Goal: Information Seeking & Learning: Learn about a topic

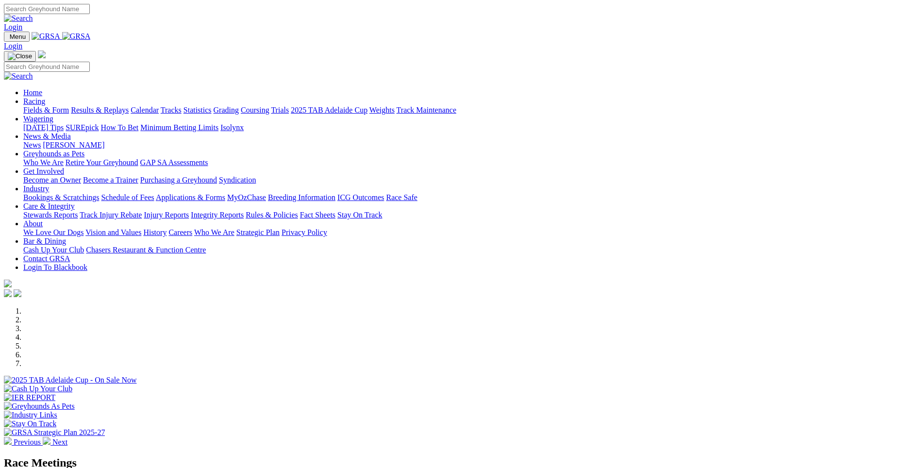
scroll to position [796, 0]
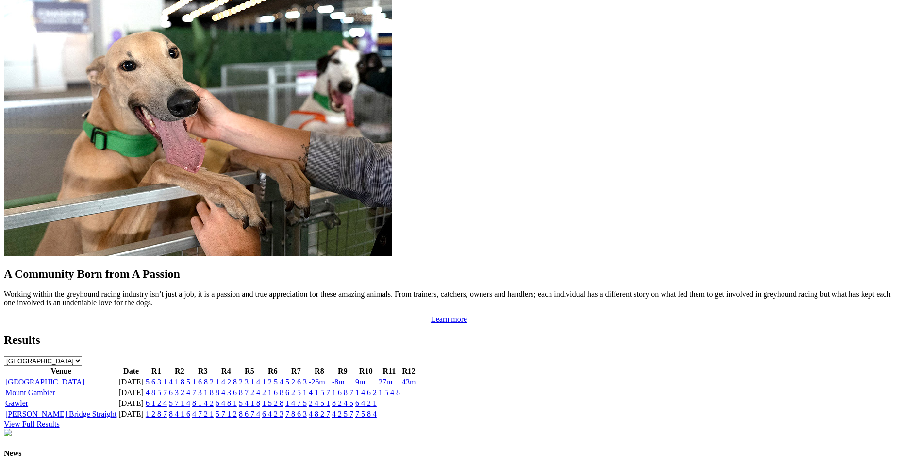
click at [167, 378] on link "5 6 3 1" at bounding box center [156, 382] width 21 height 8
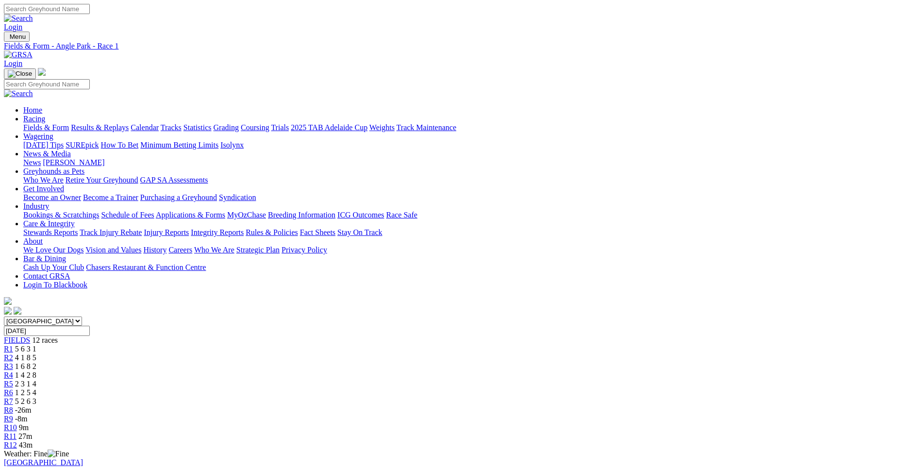
click at [13, 353] on link "R2" at bounding box center [8, 357] width 9 height 8
click at [333, 362] on div "R3 1 6 8 2" at bounding box center [449, 366] width 890 height 9
click at [36, 371] on span "1 4 2 8" at bounding box center [25, 375] width 21 height 8
click at [36, 380] on span "2 3 1 4" at bounding box center [25, 384] width 21 height 8
click at [36, 388] on span "1 2 5 4" at bounding box center [25, 392] width 21 height 8
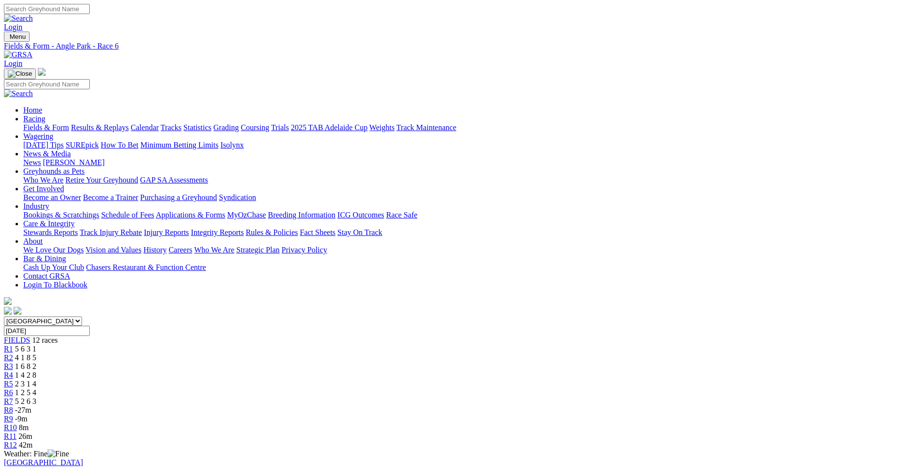
click at [13, 397] on span "R7" at bounding box center [8, 401] width 9 height 8
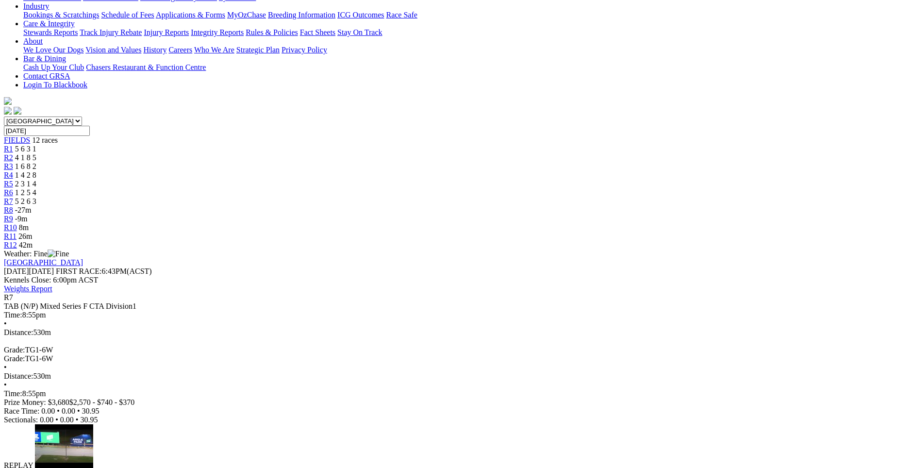
scroll to position [128, 0]
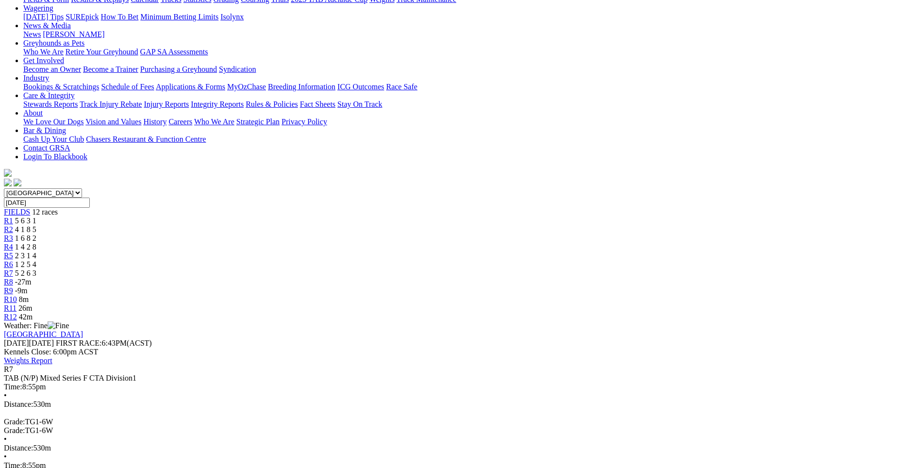
click at [32, 278] on span "-27m" at bounding box center [23, 282] width 17 height 8
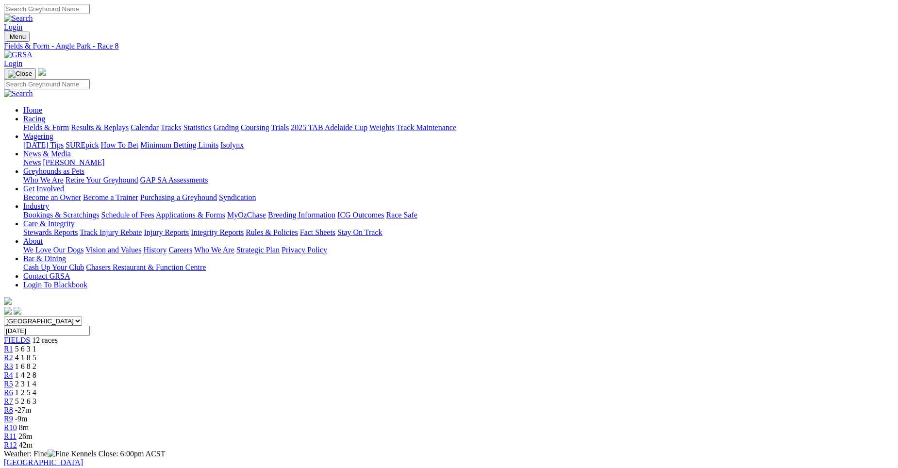
click at [501, 397] on div "R7 5 2 6 3" at bounding box center [449, 401] width 890 height 9
click at [32, 406] on span "-27m" at bounding box center [23, 410] width 17 height 8
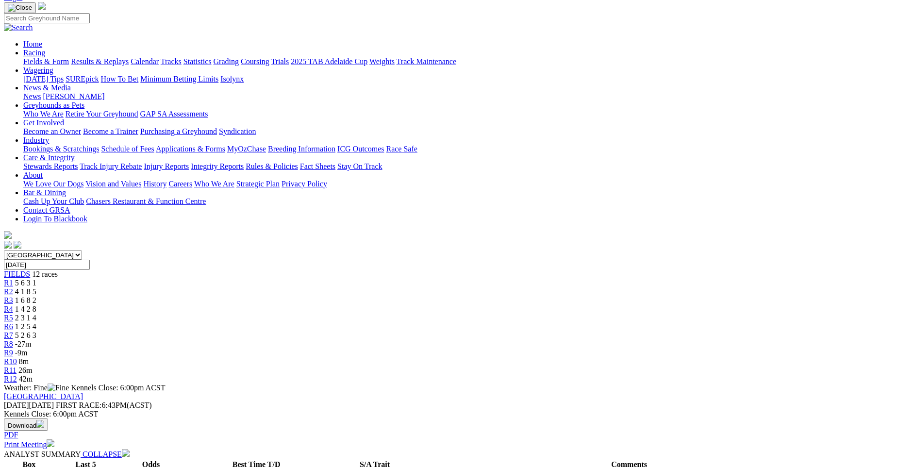
scroll to position [67, 0]
click at [28, 348] on span "-9m" at bounding box center [21, 352] width 13 height 8
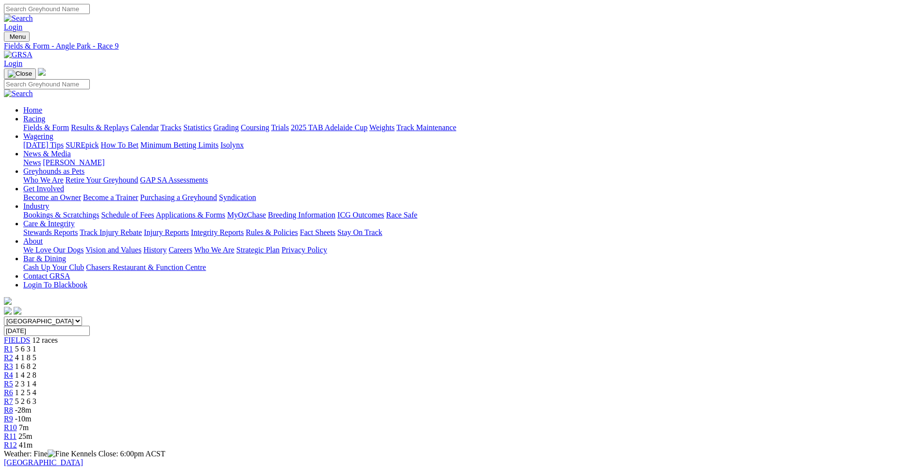
click at [29, 423] on span "7m" at bounding box center [24, 427] width 10 height 8
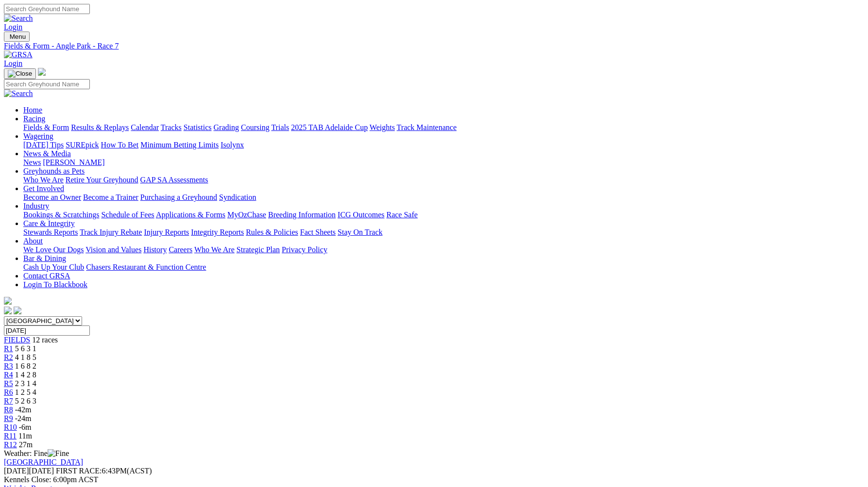
click at [32, 406] on span "-42m" at bounding box center [23, 410] width 17 height 8
click at [13, 415] on span "R9" at bounding box center [8, 419] width 9 height 8
click at [619, 423] on div "R10 -6m" at bounding box center [434, 427] width 860 height 9
click at [32, 432] on span "10m" at bounding box center [25, 436] width 14 height 8
click at [17, 441] on link "R12" at bounding box center [10, 445] width 13 height 8
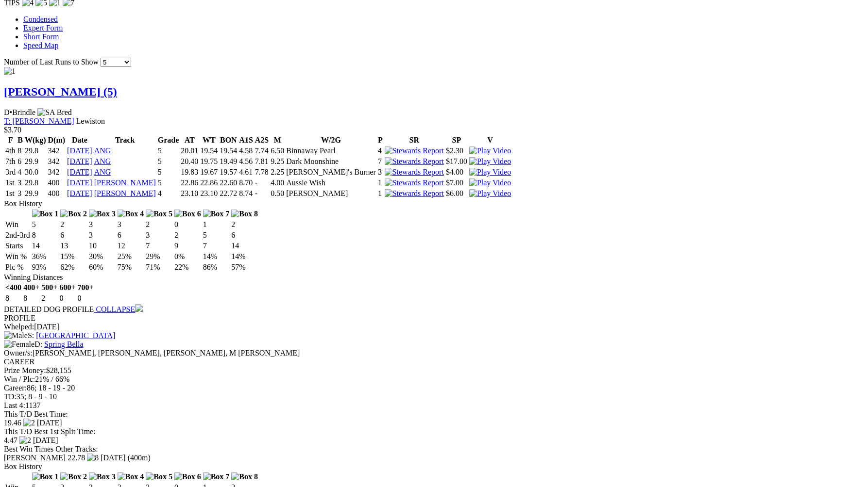
scroll to position [903, 0]
